Goal: Information Seeking & Learning: Learn about a topic

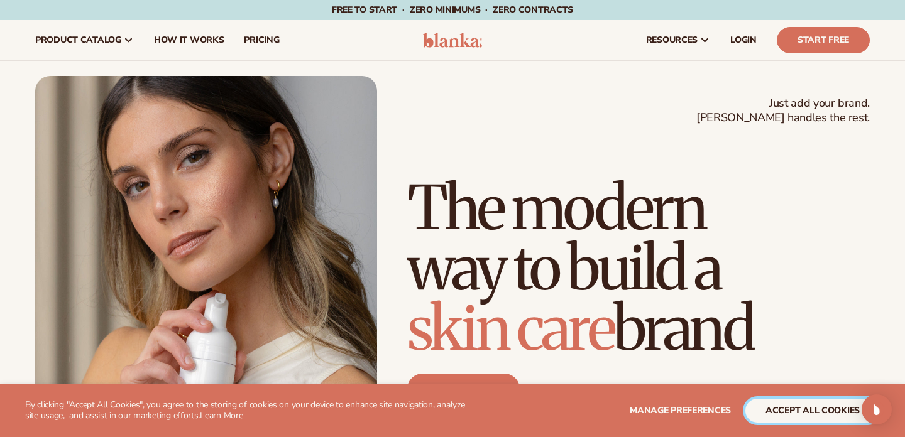
click at [806, 417] on button "accept all cookies" at bounding box center [812, 411] width 134 height 24
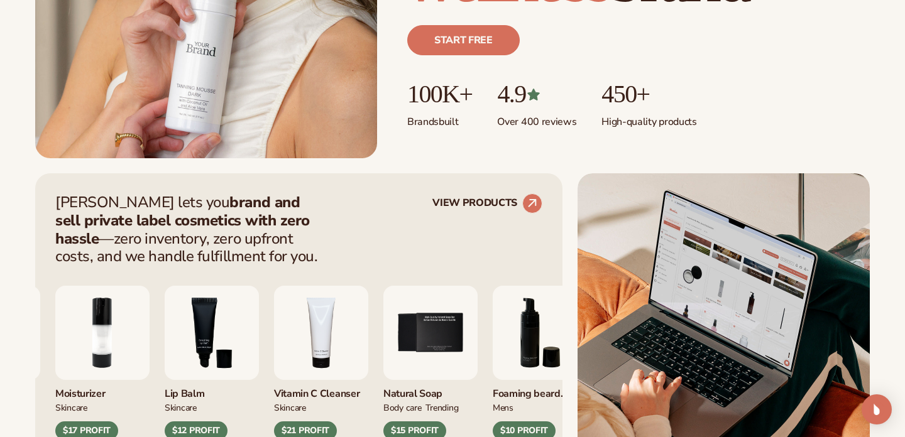
scroll to position [349, 0]
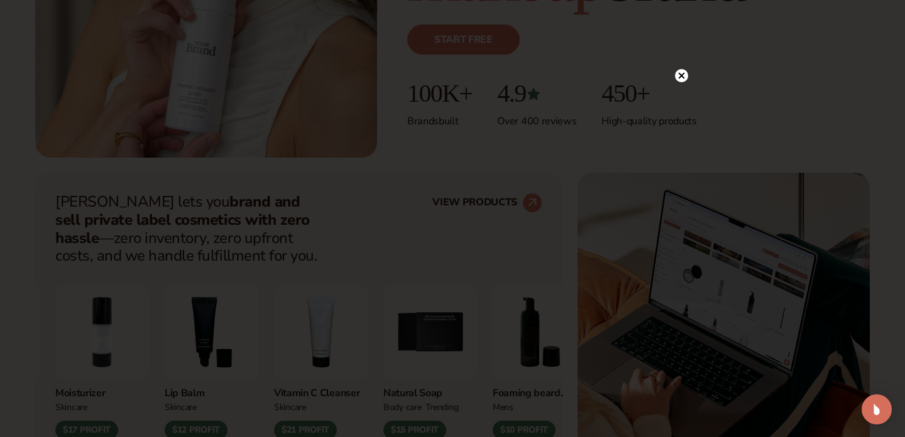
click at [682, 74] on icon at bounding box center [682, 75] width 6 height 6
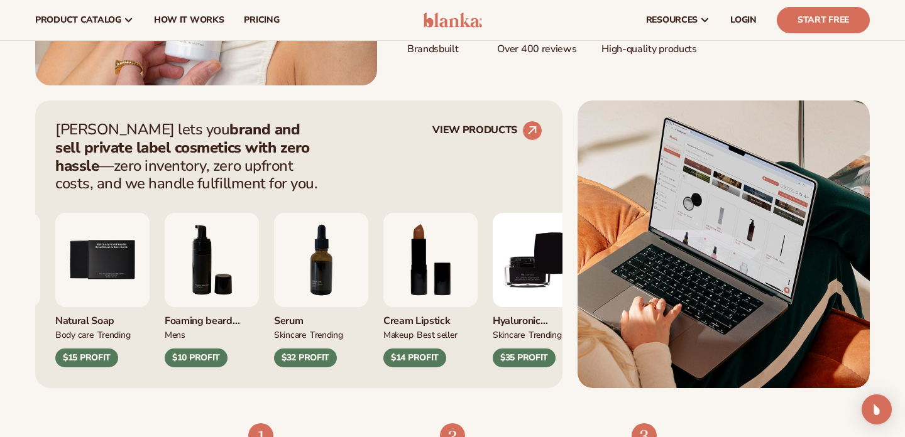
scroll to position [423, 0]
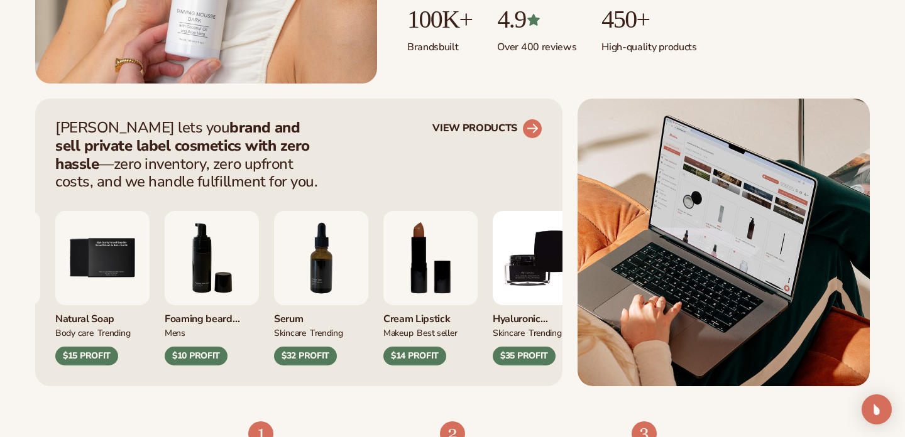
click at [465, 136] on link "VIEW PRODUCTS" at bounding box center [487, 129] width 110 height 20
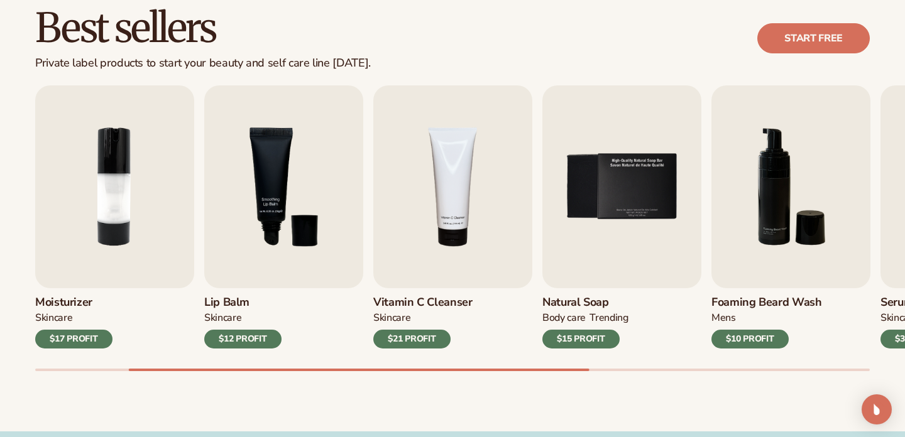
scroll to position [367, 0]
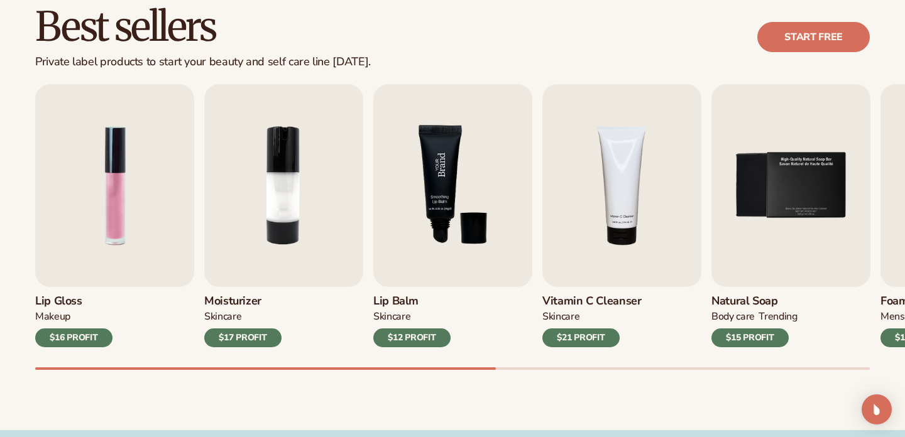
click at [445, 190] on img "3 / 9" at bounding box center [452, 185] width 159 height 203
click at [444, 213] on img "3 / 9" at bounding box center [452, 185] width 159 height 203
click at [412, 339] on div "$12 PROFIT" at bounding box center [411, 338] width 77 height 19
click at [431, 224] on img "3 / 9" at bounding box center [452, 185] width 159 height 203
click at [452, 202] on img "3 / 9" at bounding box center [452, 185] width 159 height 203
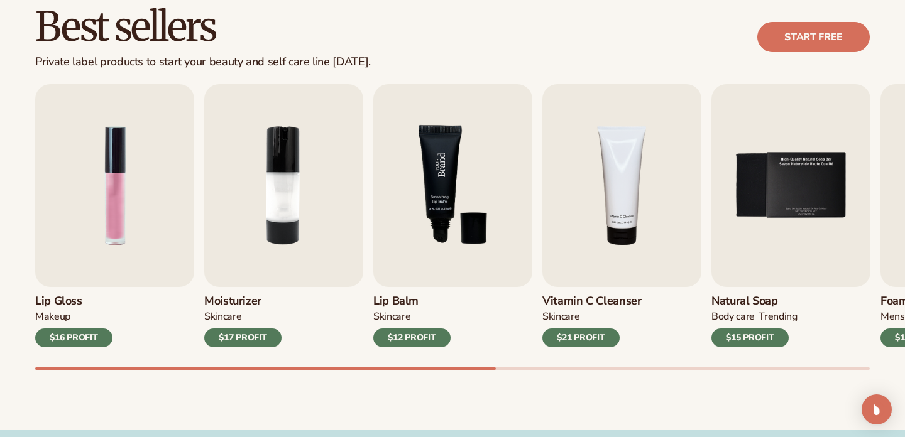
click at [452, 202] on img "3 / 9" at bounding box center [452, 185] width 159 height 203
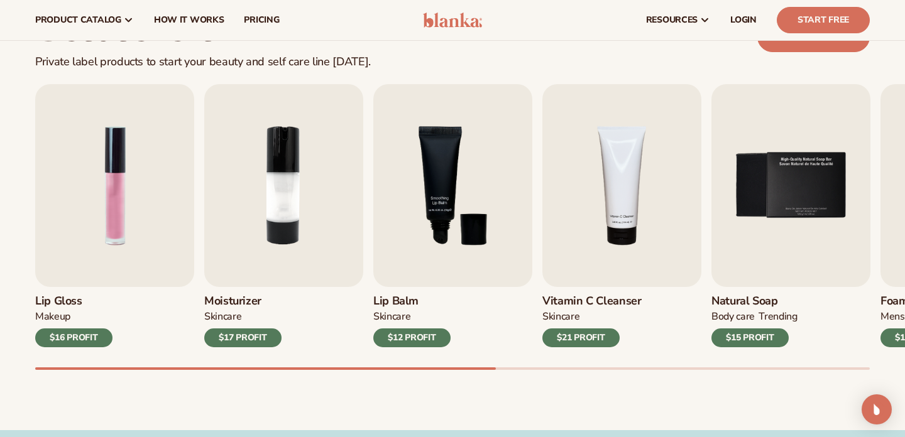
scroll to position [0, 0]
